Goal: Find specific page/section

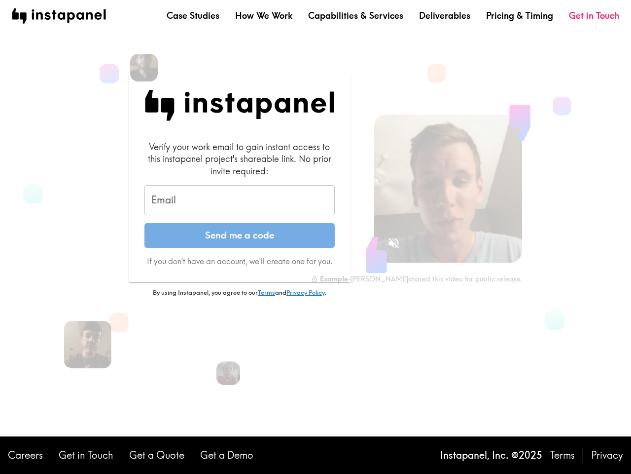
click at [316, 237] on button "Send me a code" at bounding box center [240, 235] width 190 height 25
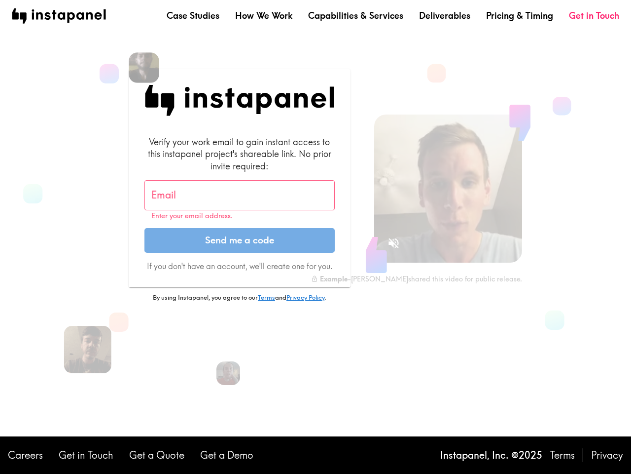
click at [144, 68] on img at bounding box center [144, 67] width 31 height 31
click at [240, 200] on input "Email" at bounding box center [240, 195] width 190 height 31
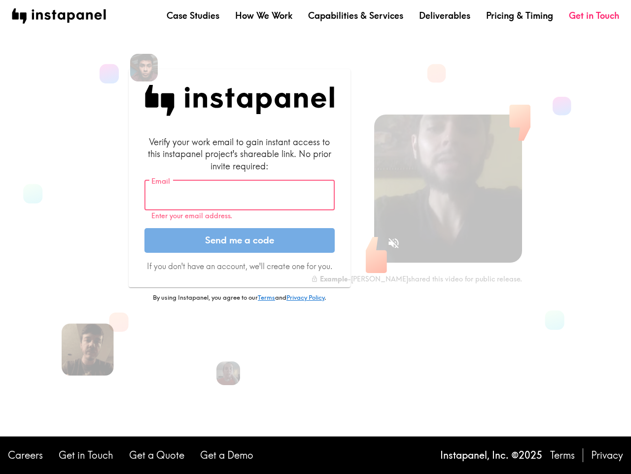
click at [88, 344] on img at bounding box center [88, 349] width 52 height 52
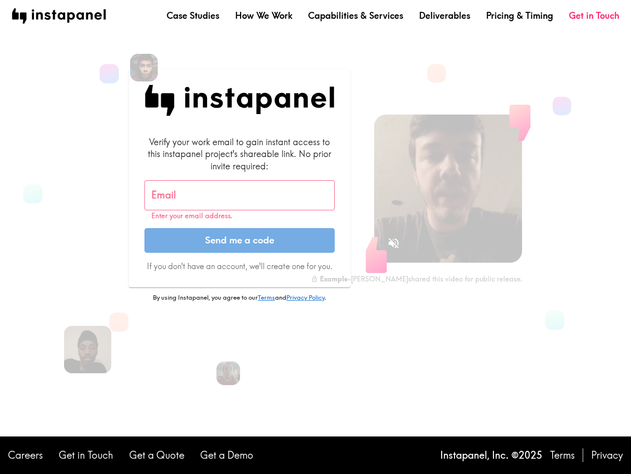
click at [394, 243] on icon "Sound is off" at bounding box center [394, 243] width 10 height 10
click at [448, 188] on video at bounding box center [448, 188] width 148 height 148
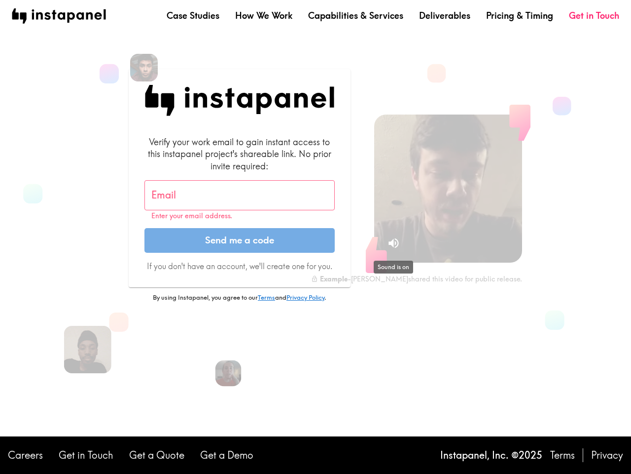
click at [228, 373] on img at bounding box center [229, 373] width 26 height 26
